Goal: Information Seeking & Learning: Check status

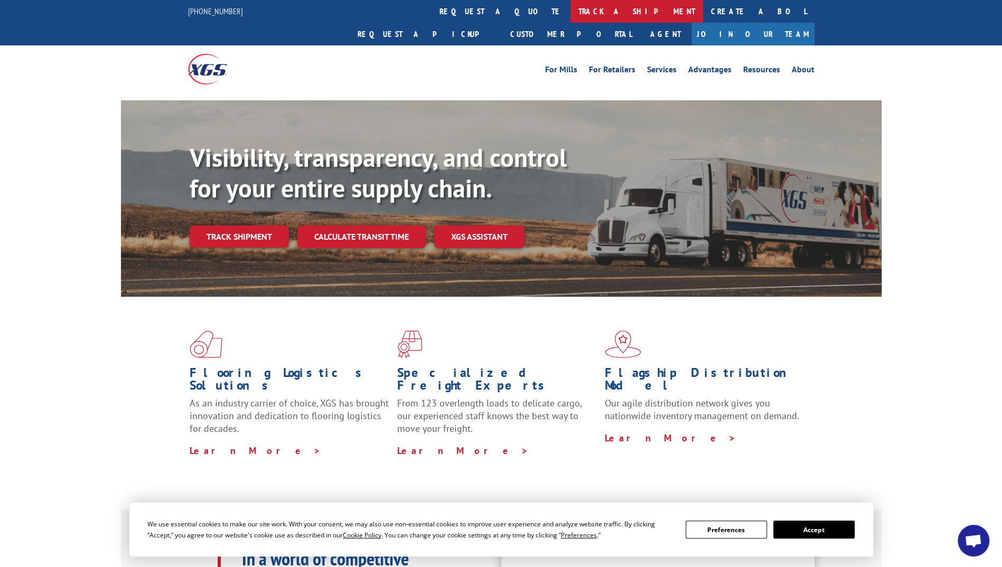
click at [571, 7] on link "track a shipment" at bounding box center [637, 11] width 133 height 23
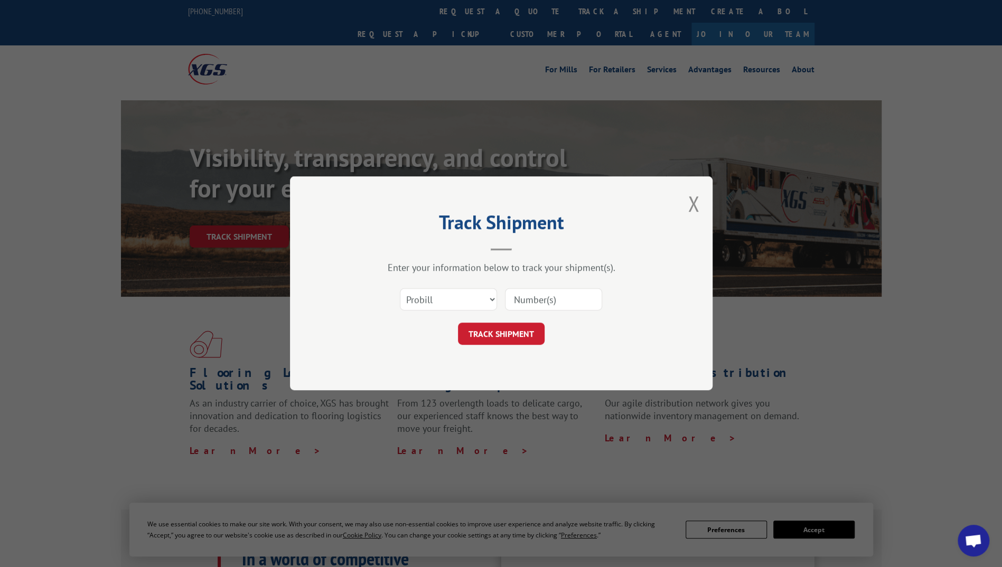
click at [529, 298] on input at bounding box center [553, 300] width 97 height 22
paste input "17496952"
type input "17496952"
click at [500, 326] on button "TRACK SHIPMENT" at bounding box center [501, 334] width 87 height 22
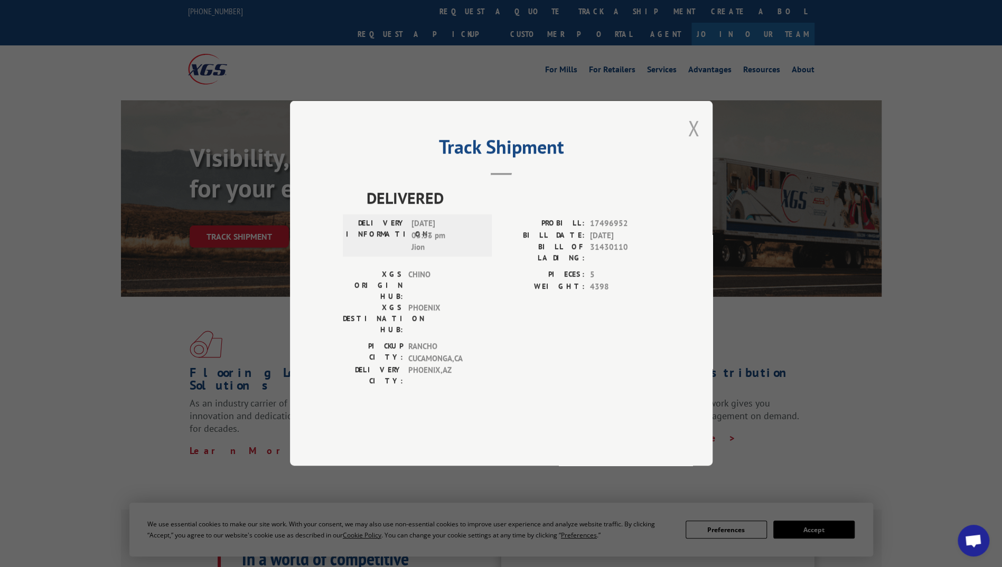
click at [695, 142] on button "Close modal" at bounding box center [694, 128] width 12 height 28
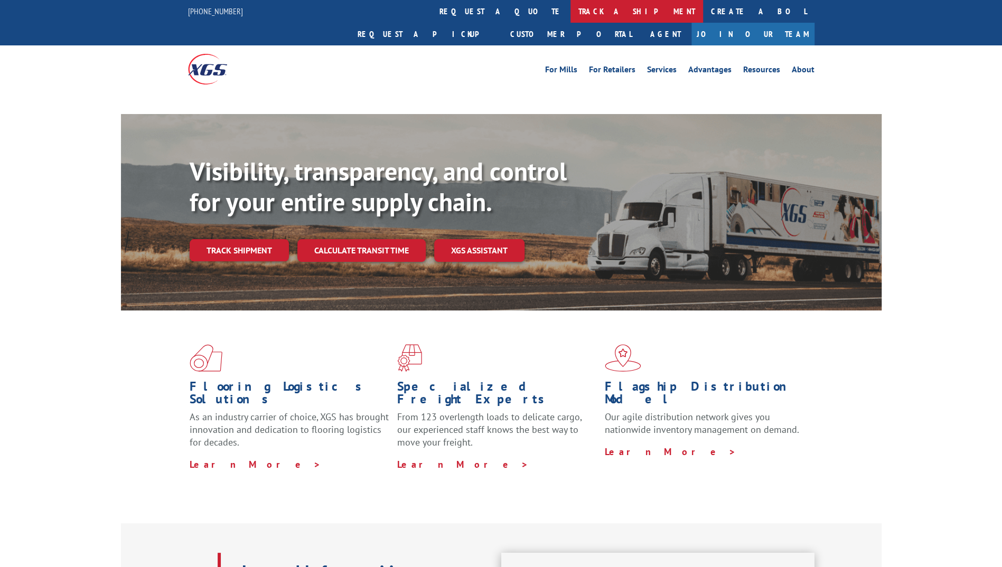
click at [571, 4] on link "track a shipment" at bounding box center [637, 11] width 133 height 23
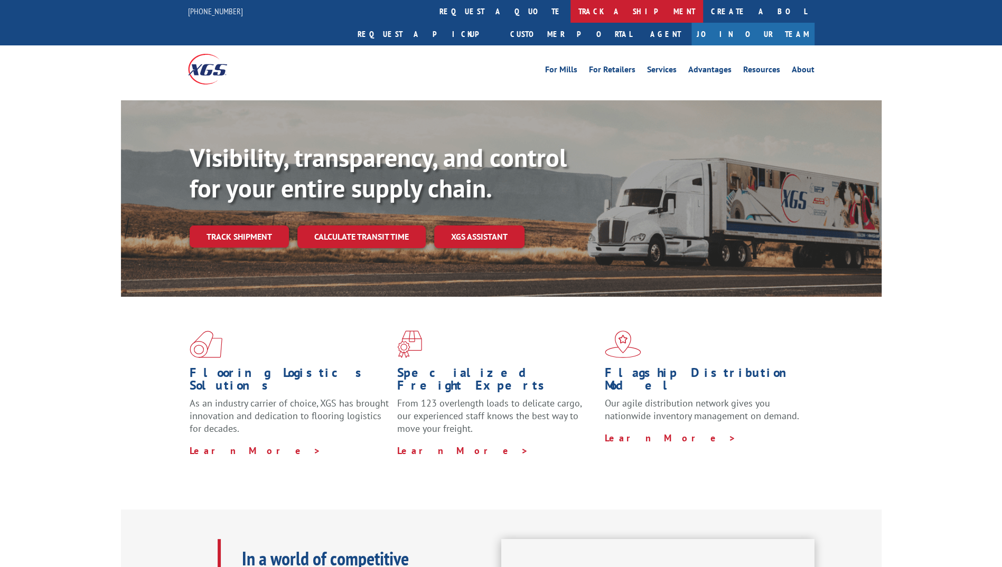
click at [571, 14] on link "track a shipment" at bounding box center [637, 11] width 133 height 23
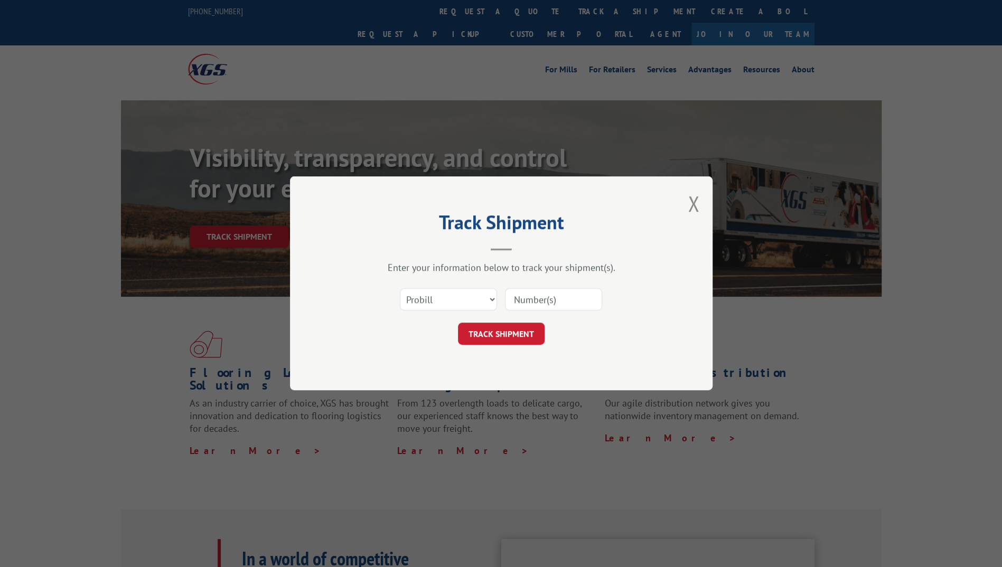
click at [540, 301] on input at bounding box center [553, 300] width 97 height 22
paste input "17496952"
type input "17496952"
click at [508, 331] on button "TRACK SHIPMENT" at bounding box center [501, 334] width 87 height 22
